Goal: Task Accomplishment & Management: Use online tool/utility

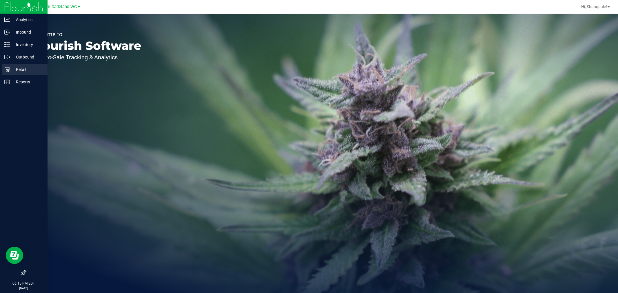
click at [10, 69] on p "Retail" at bounding box center [27, 69] width 35 height 7
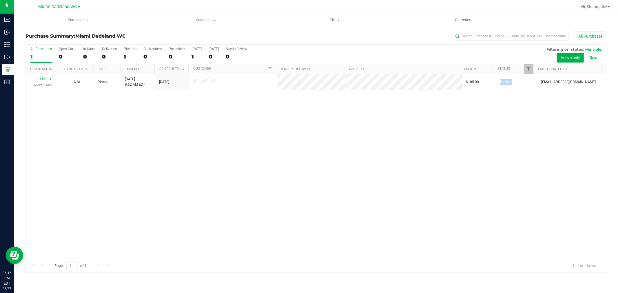
click at [531, 150] on div "11992113 (326914129) N/A Pickup [DATE] 9:52 AM EDT 9/23/2025 $105.00 Packed [EM…" at bounding box center [316, 166] width 580 height 185
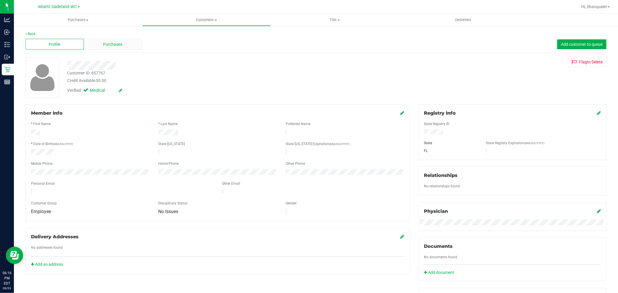
click at [118, 45] on span "Purchases" at bounding box center [112, 44] width 19 height 6
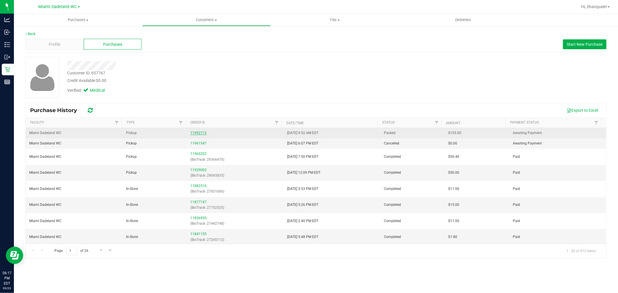
click at [198, 133] on link "11992113" at bounding box center [198, 133] width 16 height 4
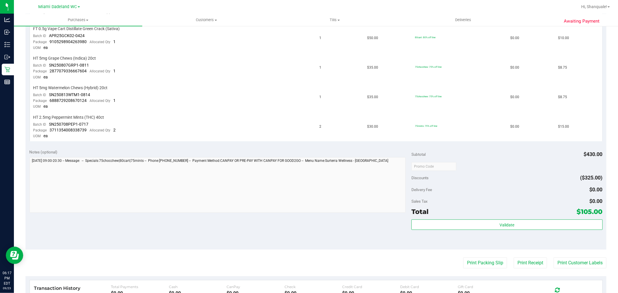
scroll to position [193, 0]
click at [306, 117] on div "HT 2.5mg Peppermint Mints (THC) 40ct" at bounding box center [172, 116] width 279 height 6
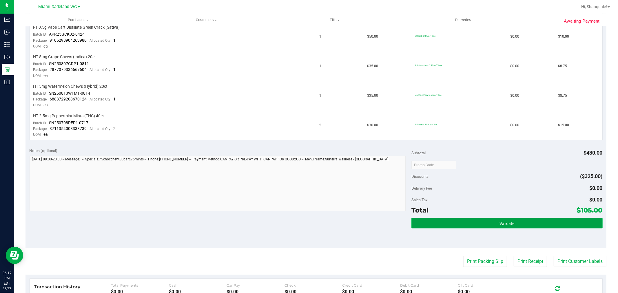
click at [520, 229] on button "Validate" at bounding box center [506, 223] width 191 height 10
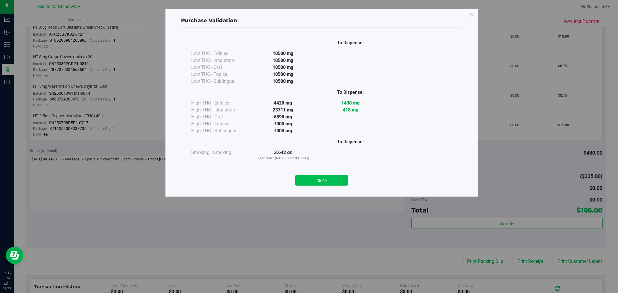
drag, startPoint x: 337, startPoint y: 180, endPoint x: 341, endPoint y: 180, distance: 3.5
click at [341, 180] on button "Close" at bounding box center [321, 180] width 53 height 10
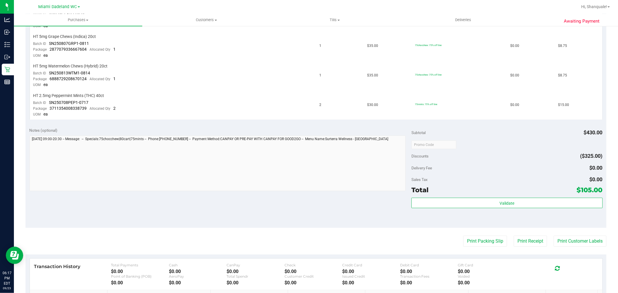
scroll to position [257, 0]
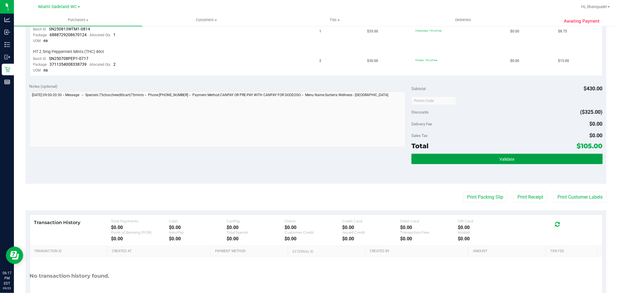
click at [478, 154] on button "Validate" at bounding box center [506, 159] width 191 height 10
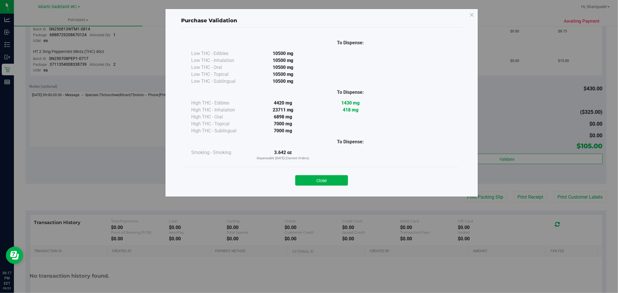
click at [418, 123] on div at bounding box center [417, 123] width 67 height 7
click at [402, 95] on div at bounding box center [417, 92] width 67 height 15
click at [320, 179] on button "Close" at bounding box center [321, 180] width 53 height 10
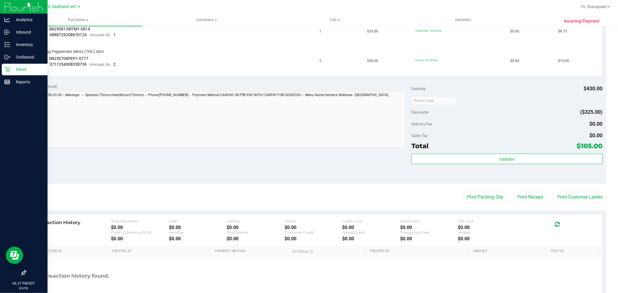
click at [5, 69] on icon at bounding box center [7, 70] width 6 height 6
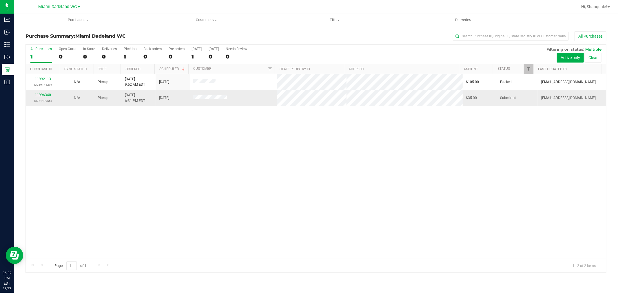
click at [39, 95] on link "11996340" at bounding box center [43, 95] width 16 height 4
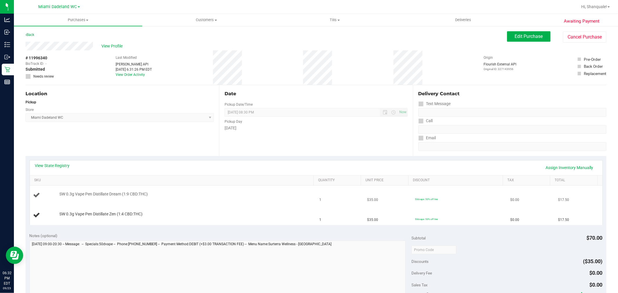
click at [92, 200] on td "SW 0.3g Vape Pen Distillate Dream (1:9 CBD:THC)" at bounding box center [173, 196] width 286 height 20
click at [259, 208] on td "SW 0.3g Vape Pen Distillate Zen (1:4 CBD:THC)" at bounding box center [173, 215] width 286 height 19
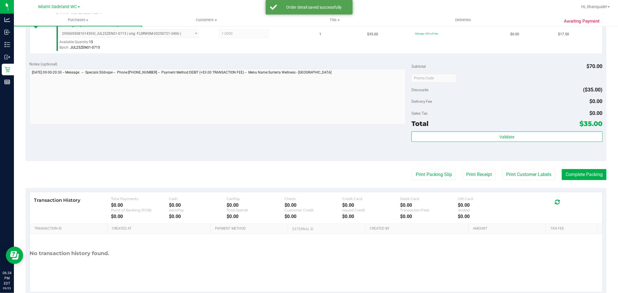
scroll to position [215, 0]
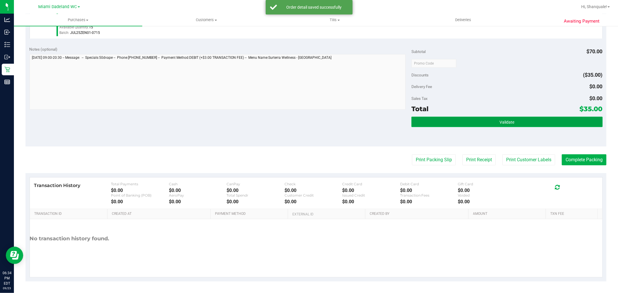
click at [539, 125] on button "Validate" at bounding box center [506, 122] width 191 height 10
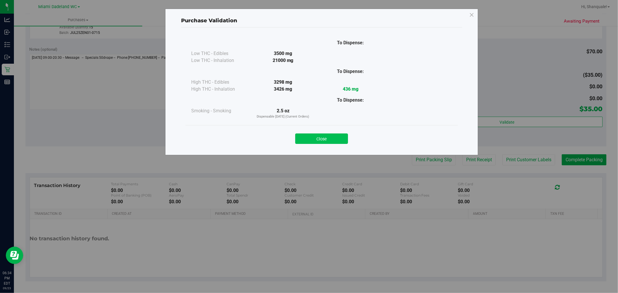
click at [317, 134] on button "Close" at bounding box center [321, 139] width 53 height 10
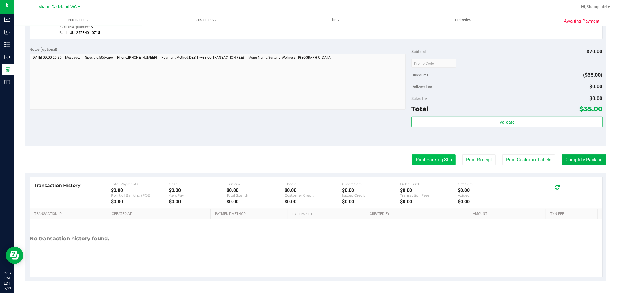
click at [425, 158] on button "Print Packing Slip" at bounding box center [434, 159] width 44 height 11
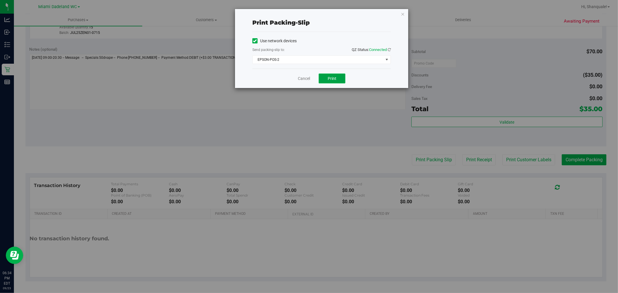
click at [343, 82] on button "Print" at bounding box center [332, 79] width 27 height 10
click at [299, 78] on link "Cancel" at bounding box center [304, 79] width 12 height 6
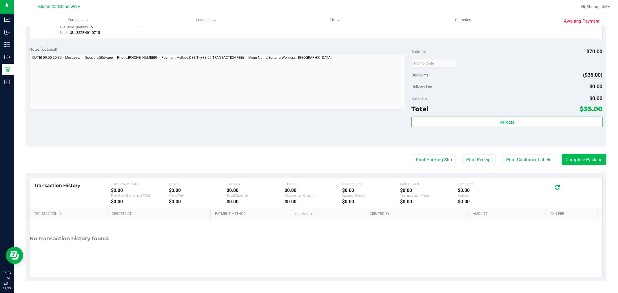
click at [585, 160] on button "Complete Packing" at bounding box center [584, 159] width 45 height 11
